Goal: Register for event/course

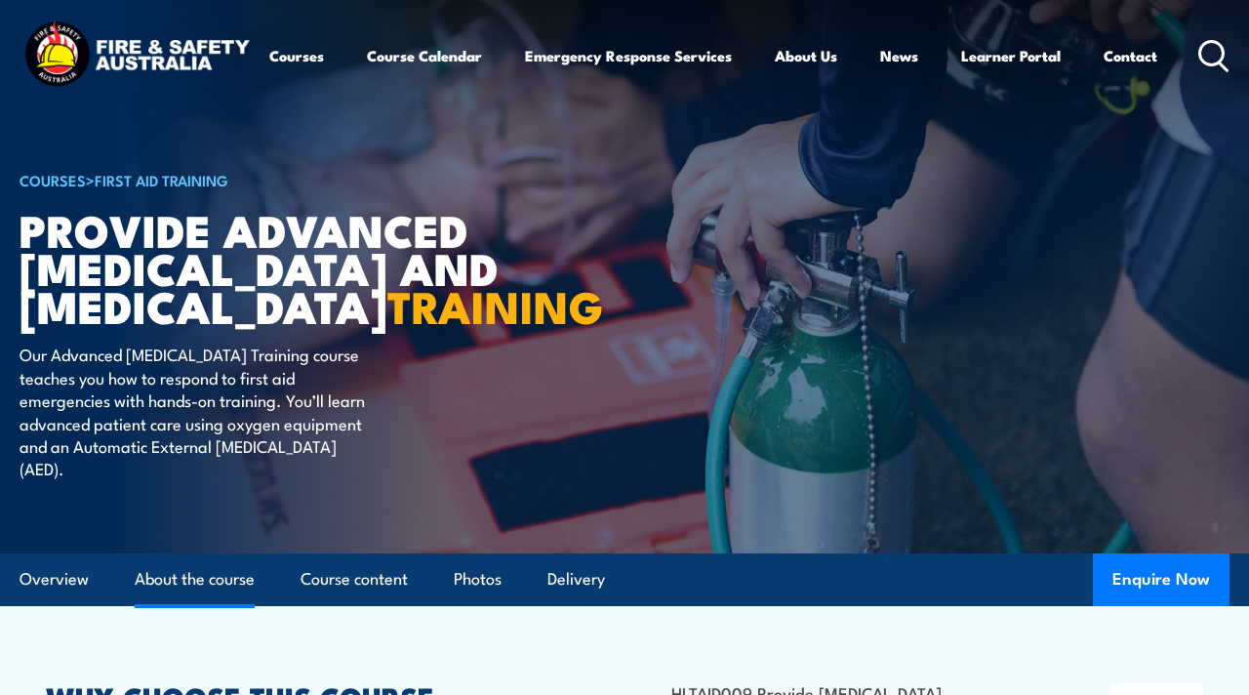
click at [217, 603] on link "About the course" at bounding box center [195, 579] width 120 height 52
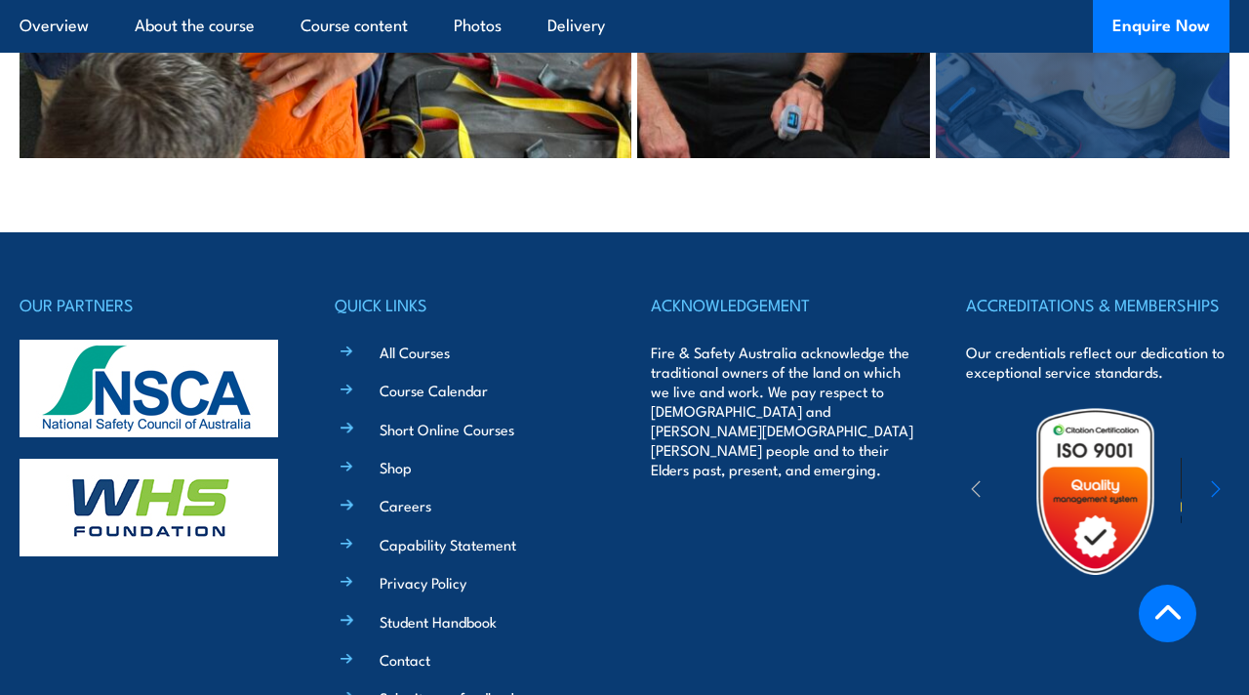
scroll to position [4364, 0]
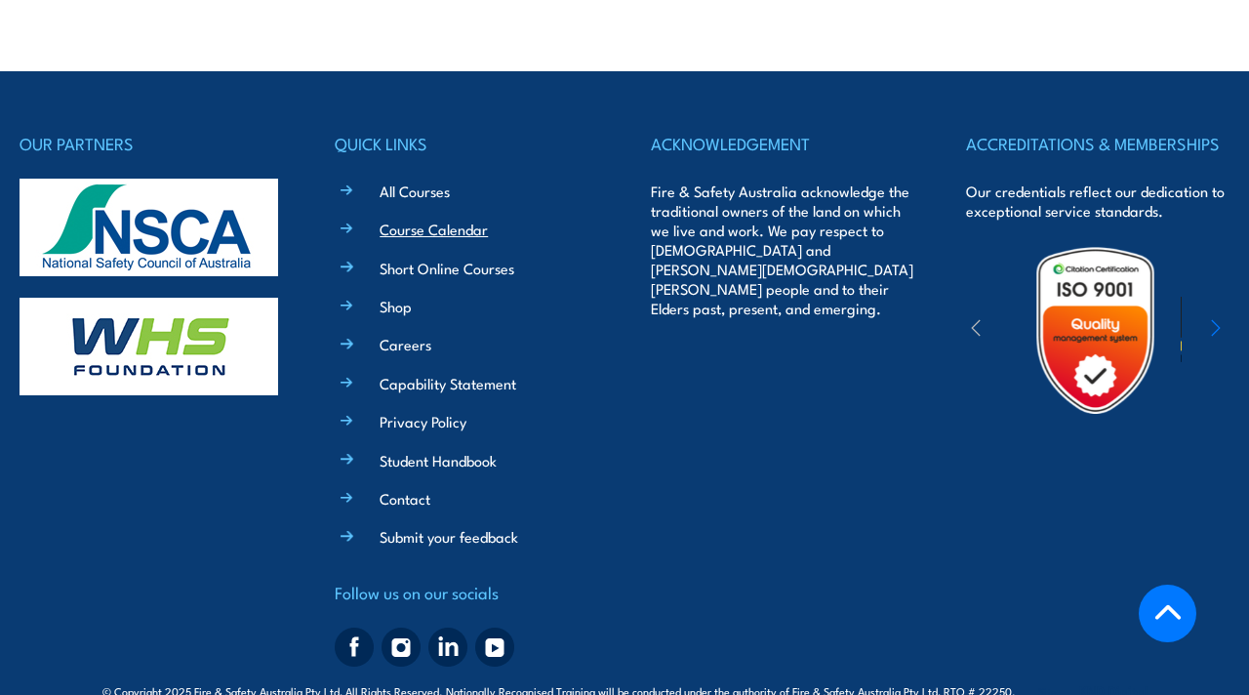
click at [428, 219] on link "Course Calendar" at bounding box center [433, 229] width 108 height 20
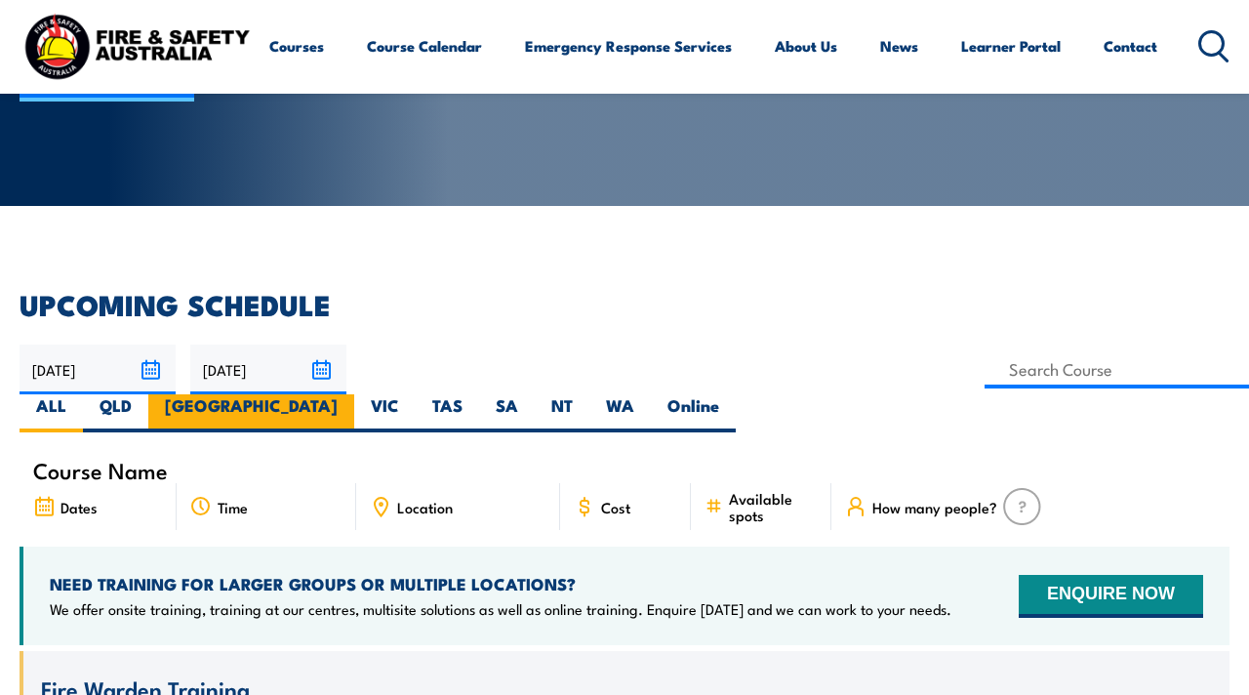
click at [354, 394] on label "[GEOGRAPHIC_DATA]" at bounding box center [251, 413] width 206 height 38
click at [350, 394] on input "[GEOGRAPHIC_DATA]" at bounding box center [344, 400] width 13 height 13
radio input "true"
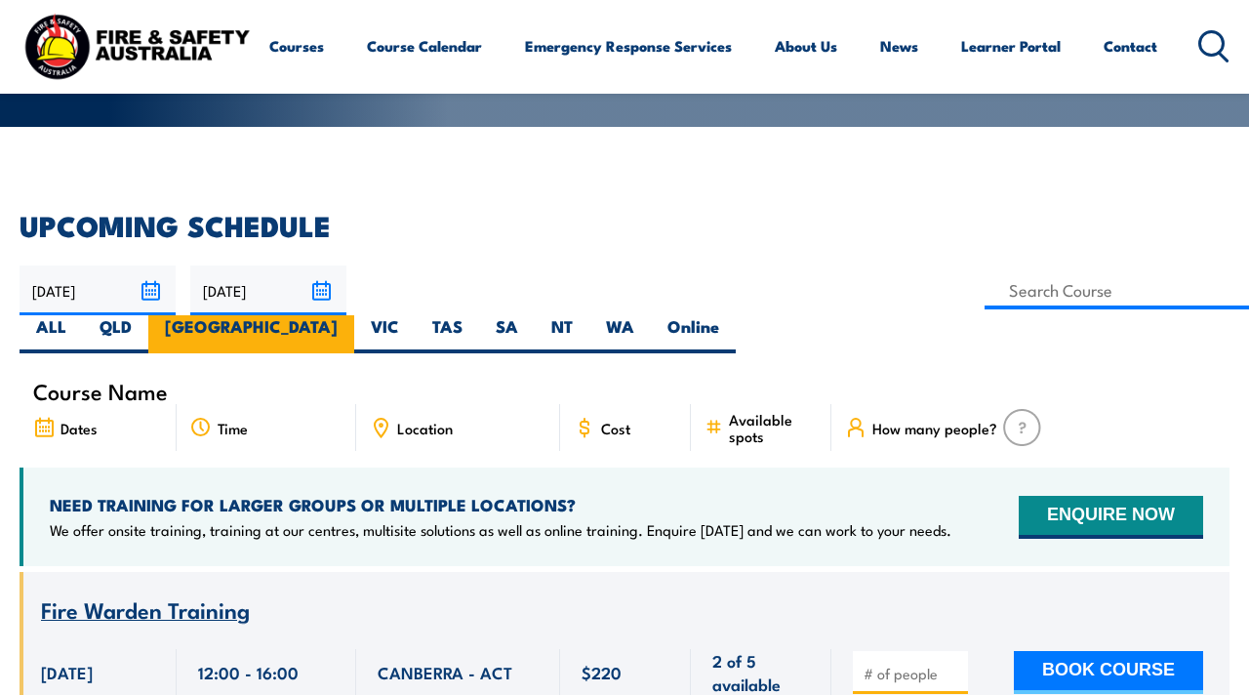
scroll to position [375, 0]
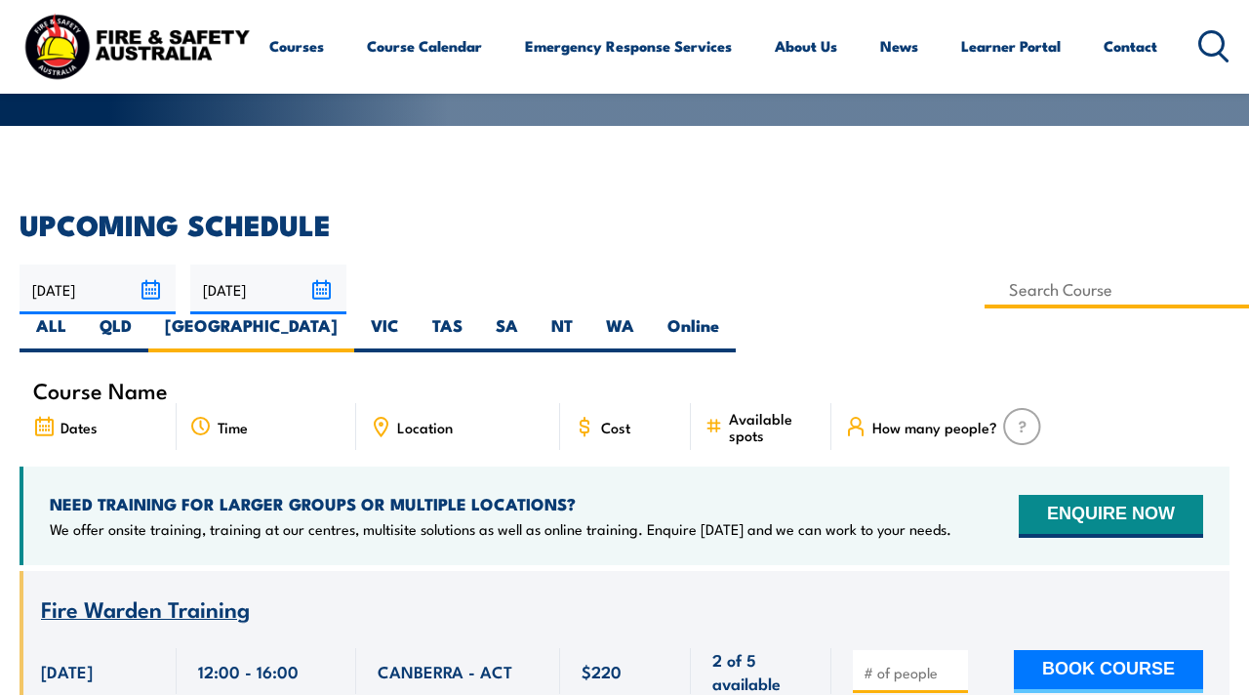
click at [984, 298] on input at bounding box center [1116, 289] width 264 height 38
click at [494, 493] on h4 "NEED TRAINING FOR LARGER GROUPS OR MULTIPLE LOCATIONS?" at bounding box center [500, 503] width 901 height 21
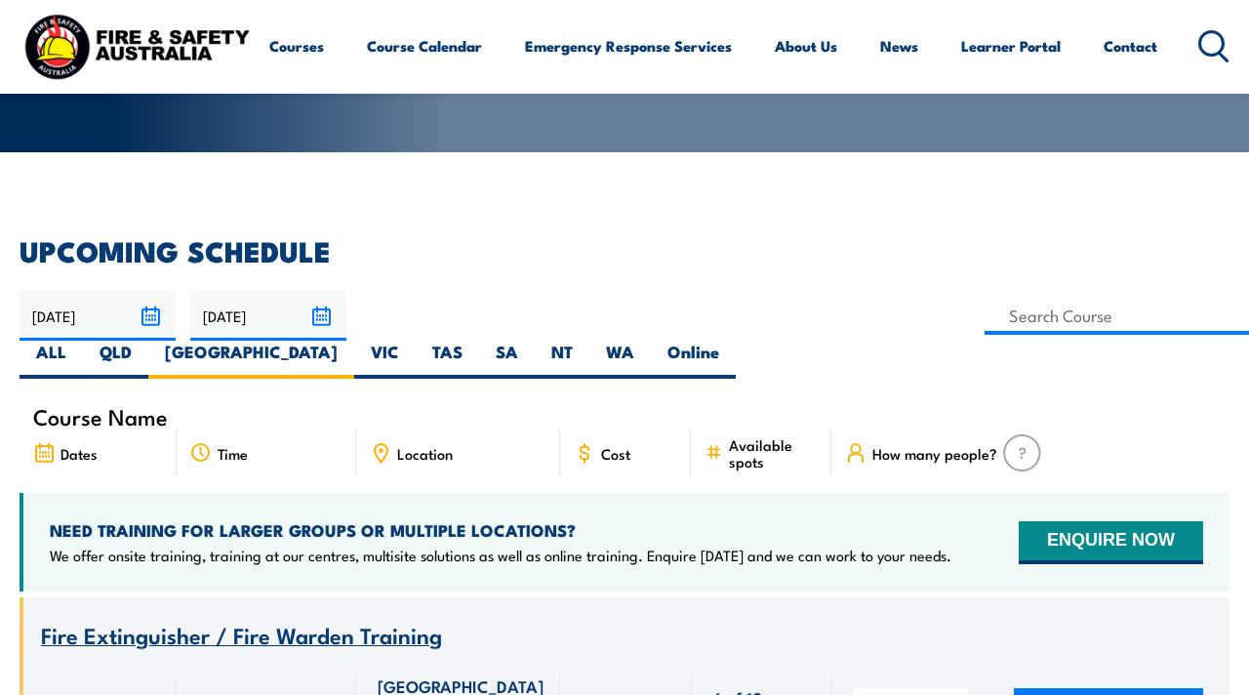
scroll to position [335, 0]
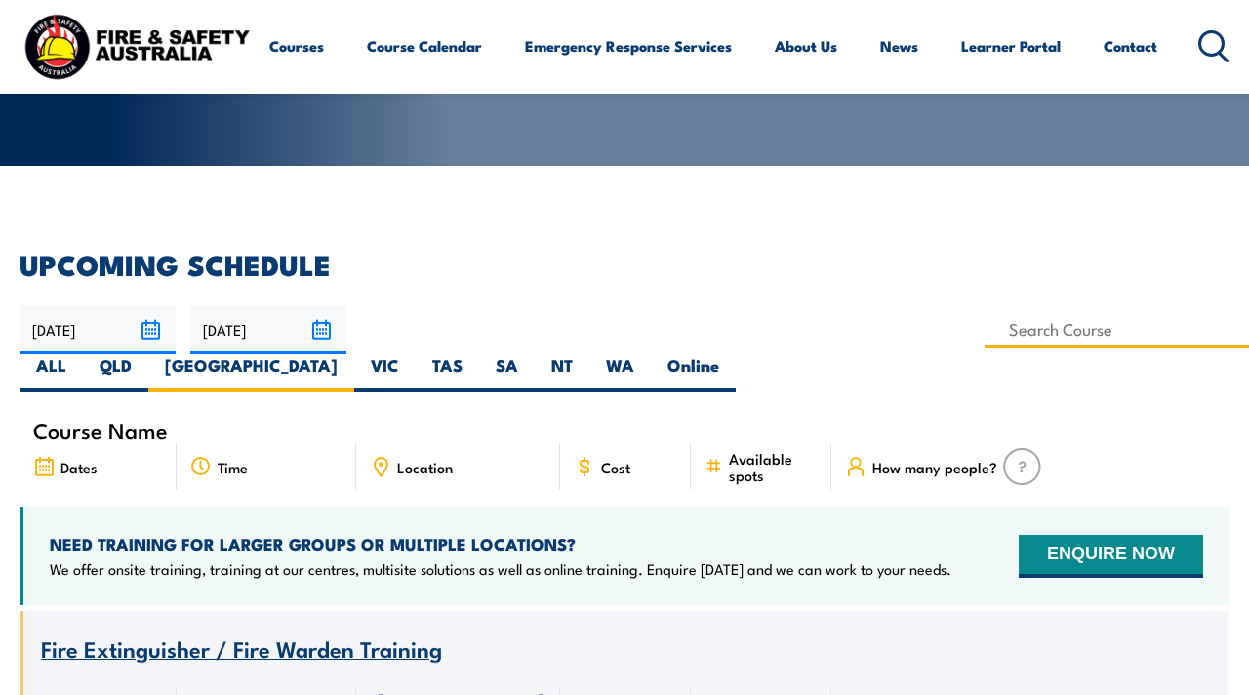
click at [984, 338] on input at bounding box center [1116, 329] width 264 height 38
